Goal: Task Accomplishment & Management: Use online tool/utility

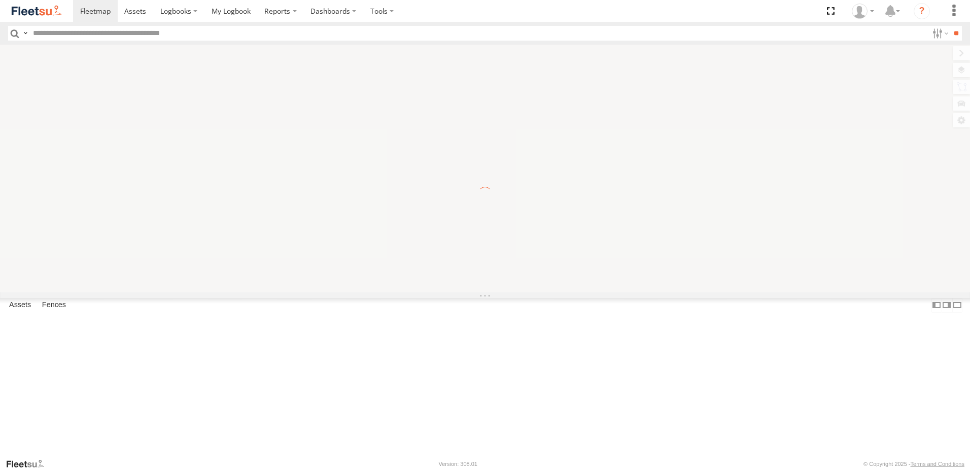
click at [161, 33] on input "text" at bounding box center [478, 33] width 899 height 15
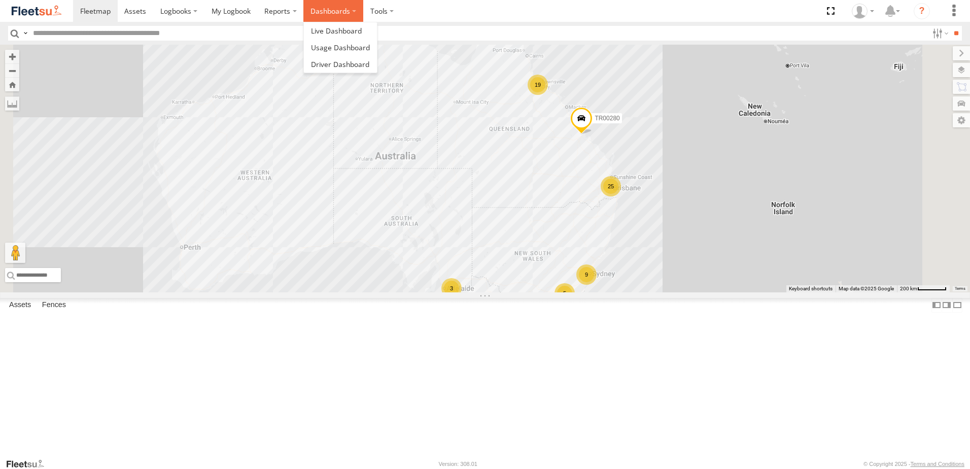
click at [324, 8] on label "Dashboards" at bounding box center [333, 11] width 60 height 22
click at [334, 27] on span at bounding box center [336, 31] width 51 height 10
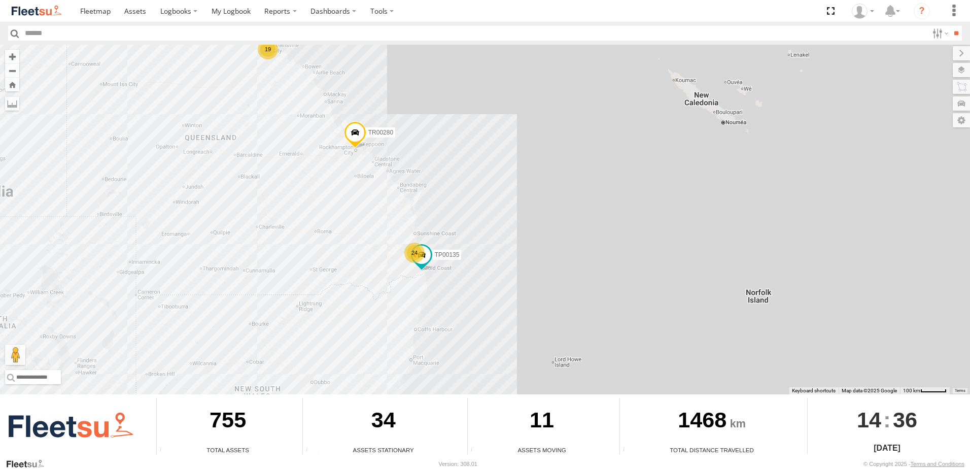
drag, startPoint x: 460, startPoint y: 230, endPoint x: 514, endPoint y: 212, distance: 56.6
click at [514, 212] on div "TR00280 19 24 TP00135" at bounding box center [485, 219] width 970 height 349
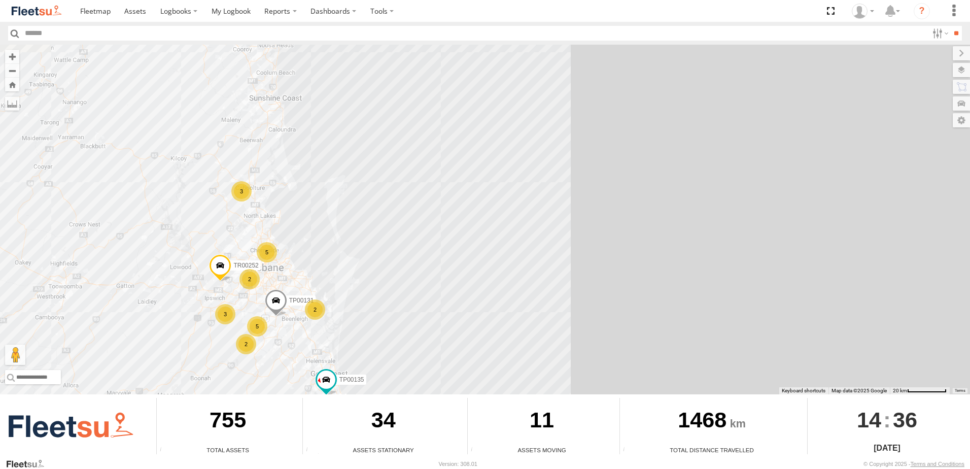
drag, startPoint x: 333, startPoint y: 232, endPoint x: 499, endPoint y: 169, distance: 176.9
click at [495, 169] on div "TR00280 TP00135 5 2 3 TR00252 3 5 2 TP00131 2" at bounding box center [485, 219] width 970 height 349
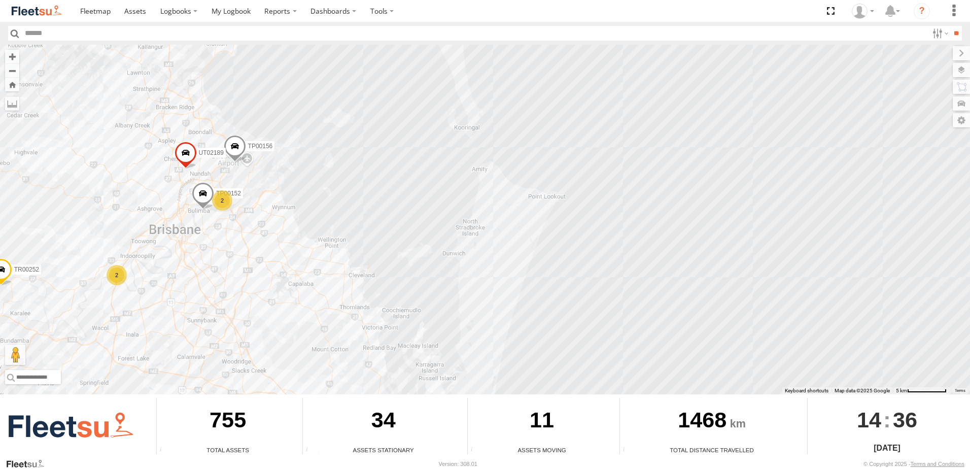
drag, startPoint x: 439, startPoint y: 227, endPoint x: 623, endPoint y: 165, distance: 194.7
click at [619, 166] on div "TR00280 TP00135 TR00252 TP00131 UT02189 TP00152 2 2 TP00156" at bounding box center [485, 219] width 970 height 349
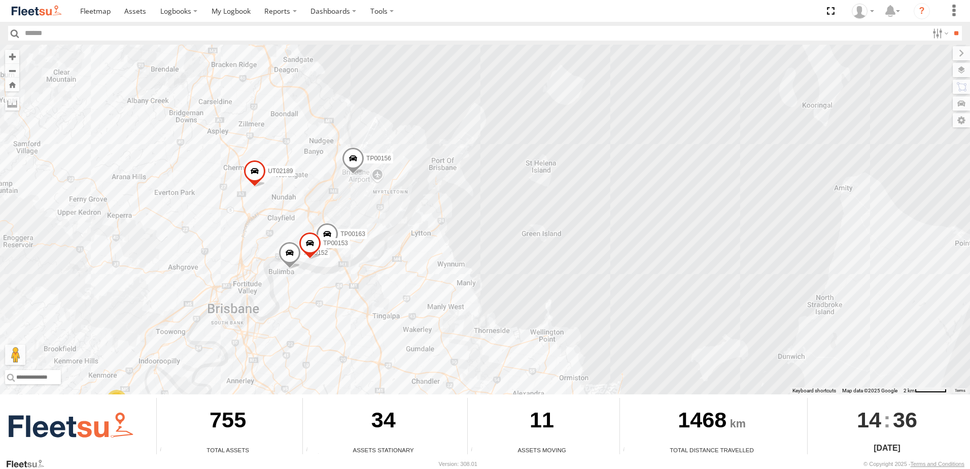
drag, startPoint x: 470, startPoint y: 130, endPoint x: 454, endPoint y: 246, distance: 116.7
click at [454, 246] on div "TR00280 TP00135 TR00252 TP00131 UT02189 TP00152 TP00156 TP00115 TP00163 2 TP001…" at bounding box center [485, 219] width 970 height 349
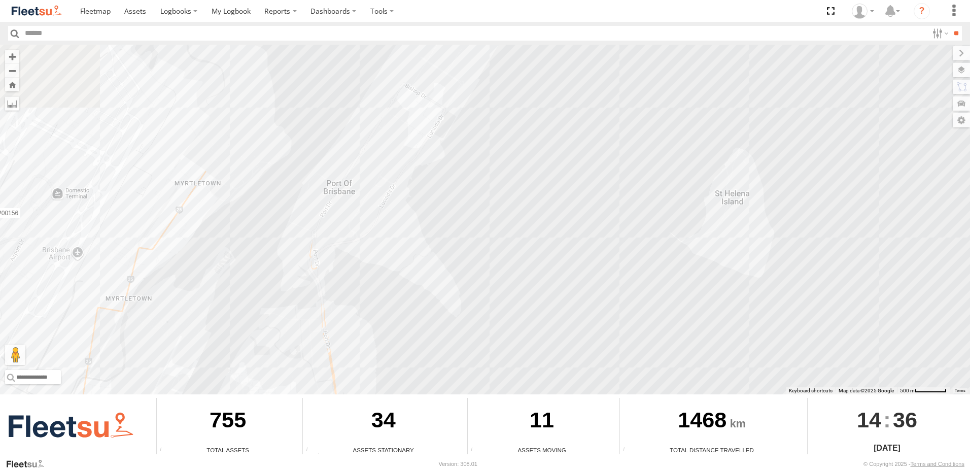
drag, startPoint x: 425, startPoint y: 154, endPoint x: 415, endPoint y: 253, distance: 99.3
click at [416, 253] on div "TR00280 TP00135 TR00252 TP00131 UT02189 TP00152 TP00156 TP00115 TP00163 TP00153" at bounding box center [485, 219] width 970 height 349
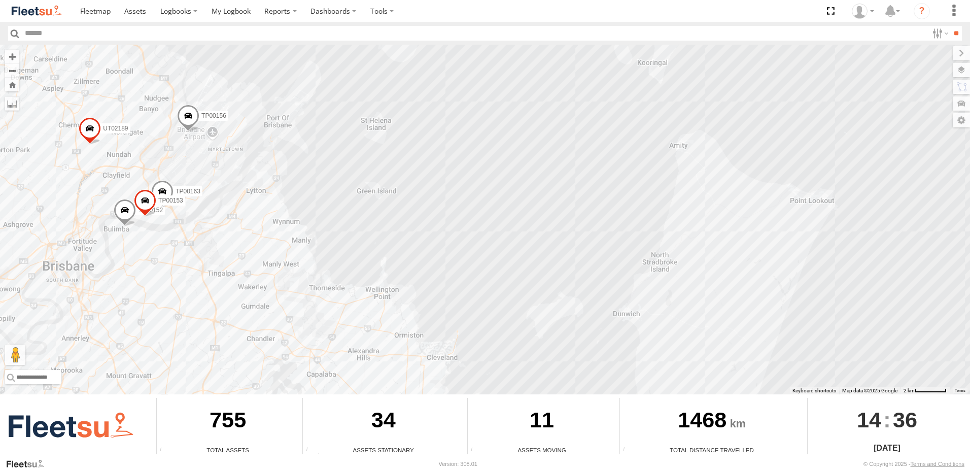
click at [45, 31] on input "text" at bounding box center [474, 33] width 907 height 15
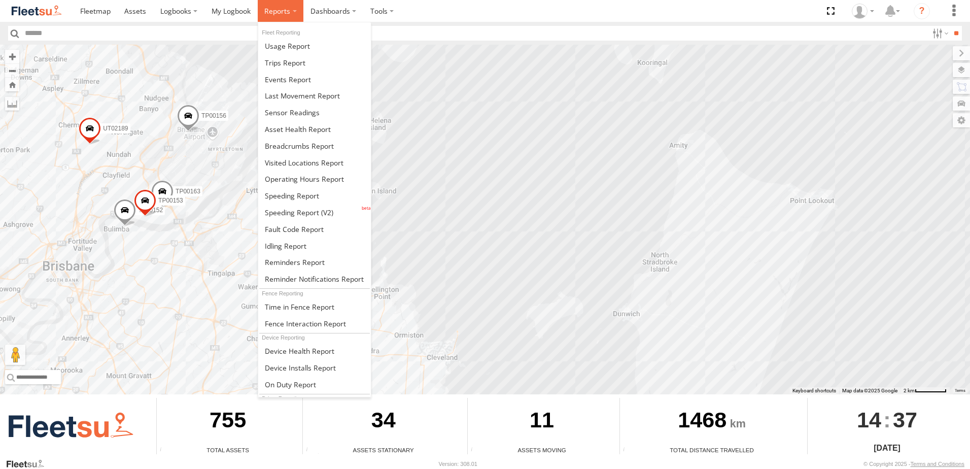
click at [280, 12] on span at bounding box center [277, 11] width 26 height 10
click at [296, 348] on span at bounding box center [299, 351] width 69 height 10
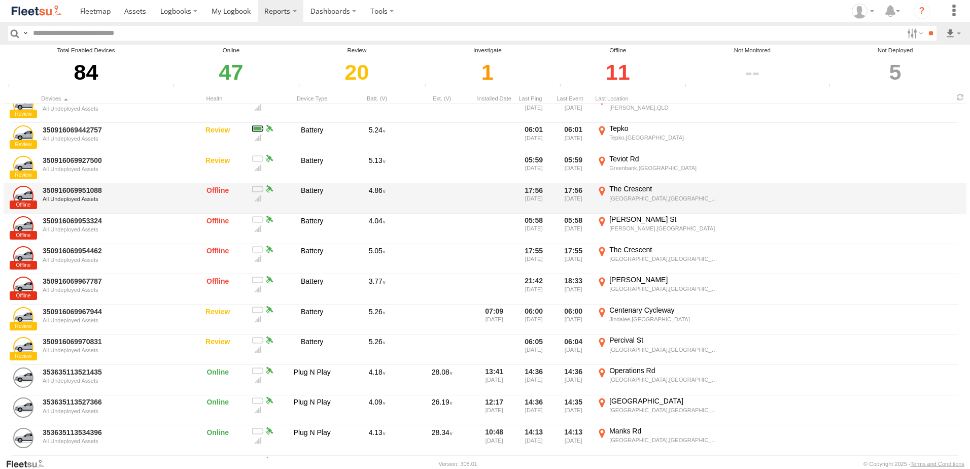
scroll to position [51, 0]
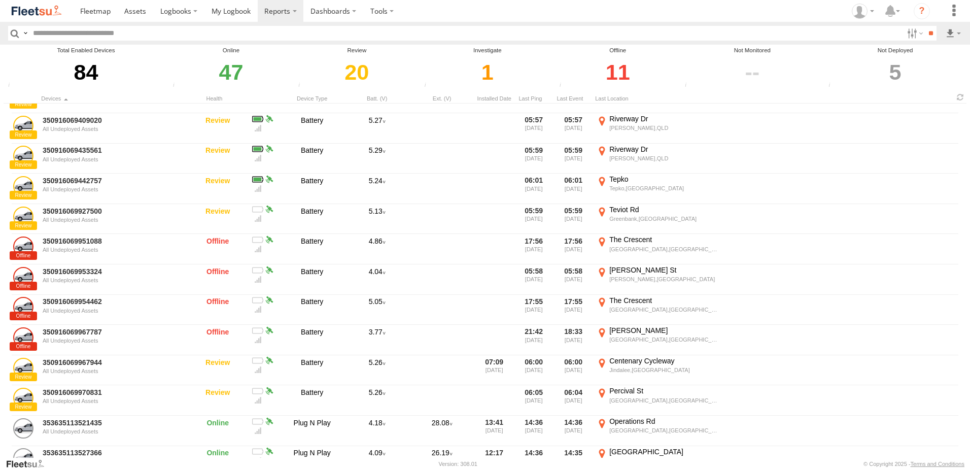
click at [625, 72] on div "11" at bounding box center [617, 72] width 123 height 35
